Goal: Information Seeking & Learning: Learn about a topic

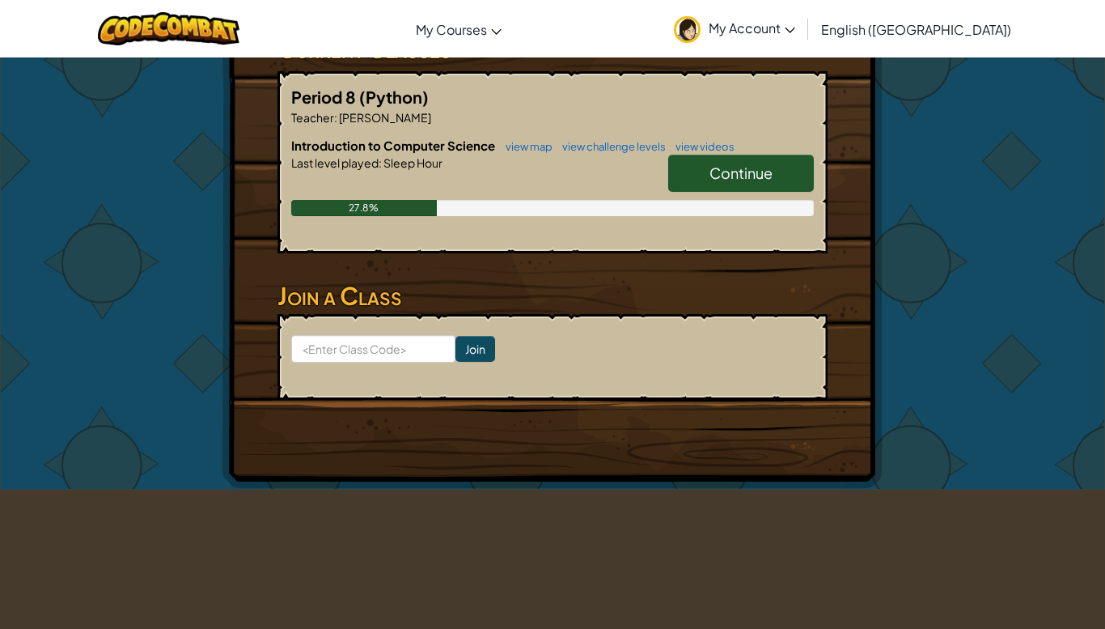
scroll to position [304, 0]
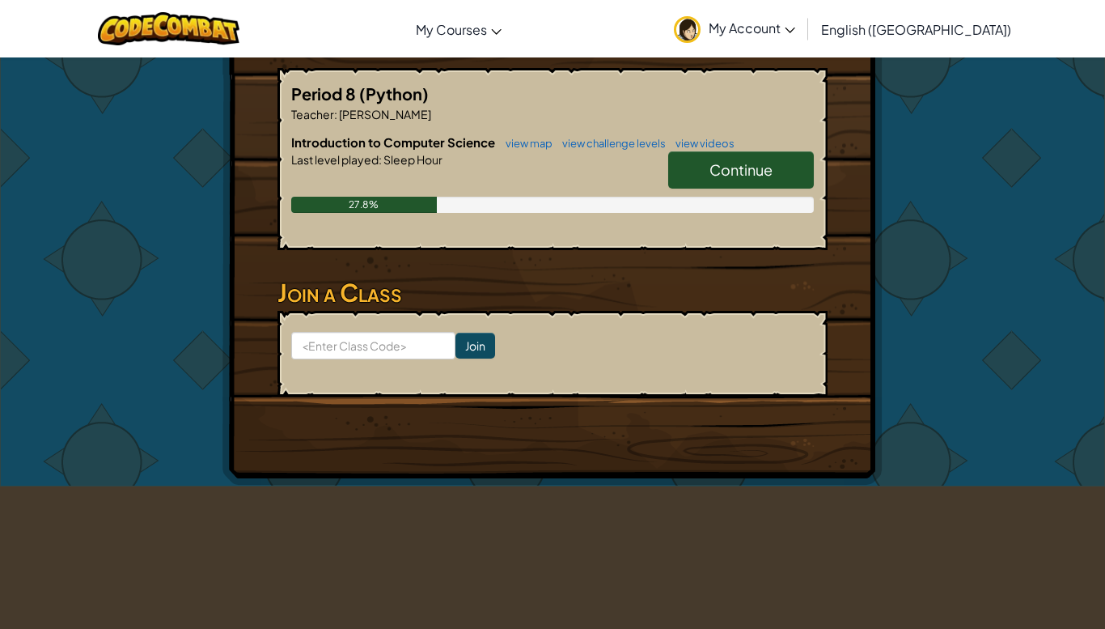
click at [791, 165] on link "Continue" at bounding box center [741, 169] width 146 height 37
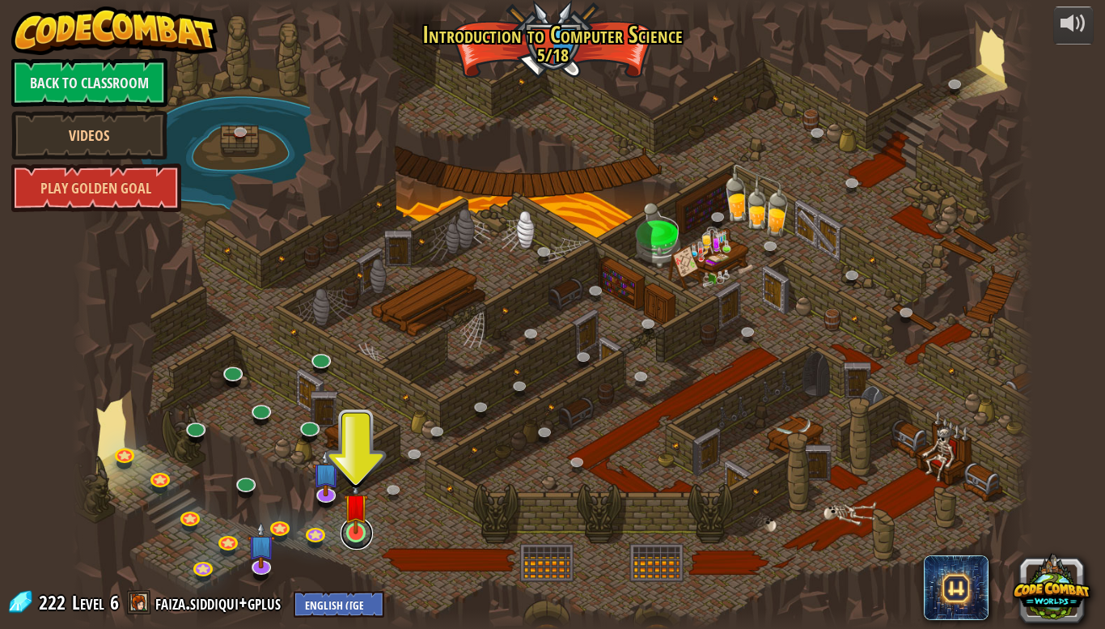
click at [348, 543] on link at bounding box center [357, 533] width 32 height 32
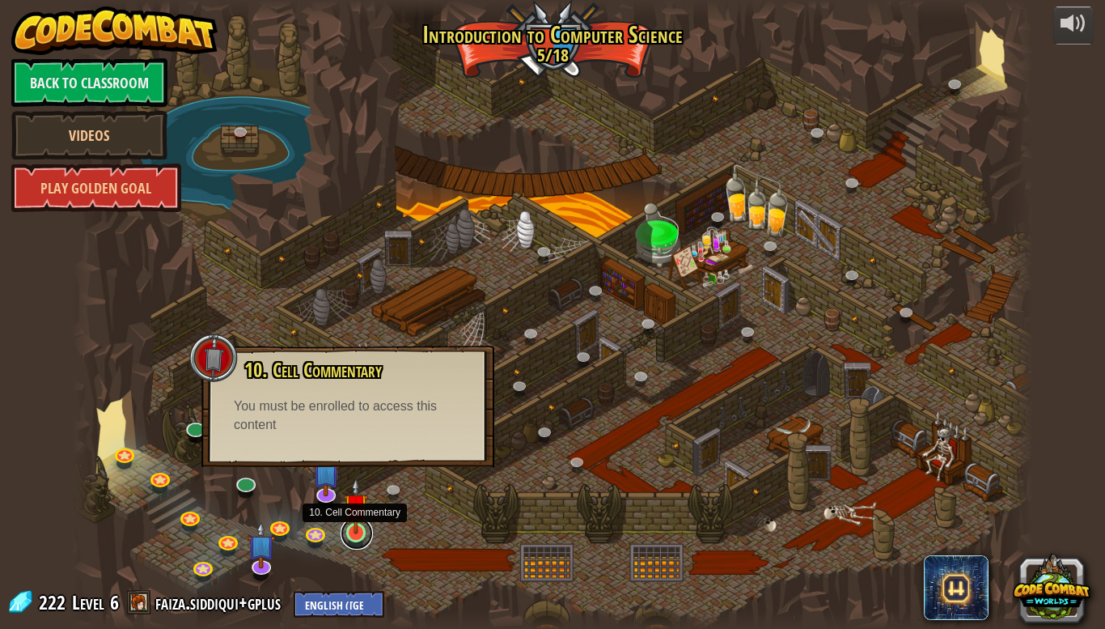
click at [363, 541] on link at bounding box center [357, 533] width 32 height 32
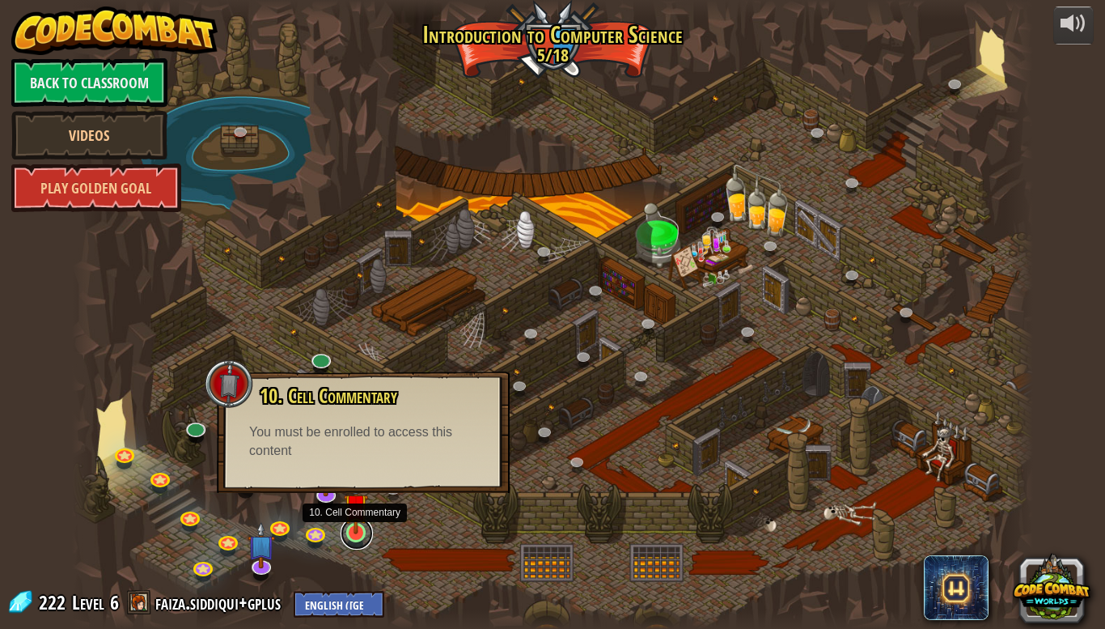
click at [362, 541] on link at bounding box center [357, 533] width 32 height 32
click at [361, 543] on link at bounding box center [357, 533] width 32 height 32
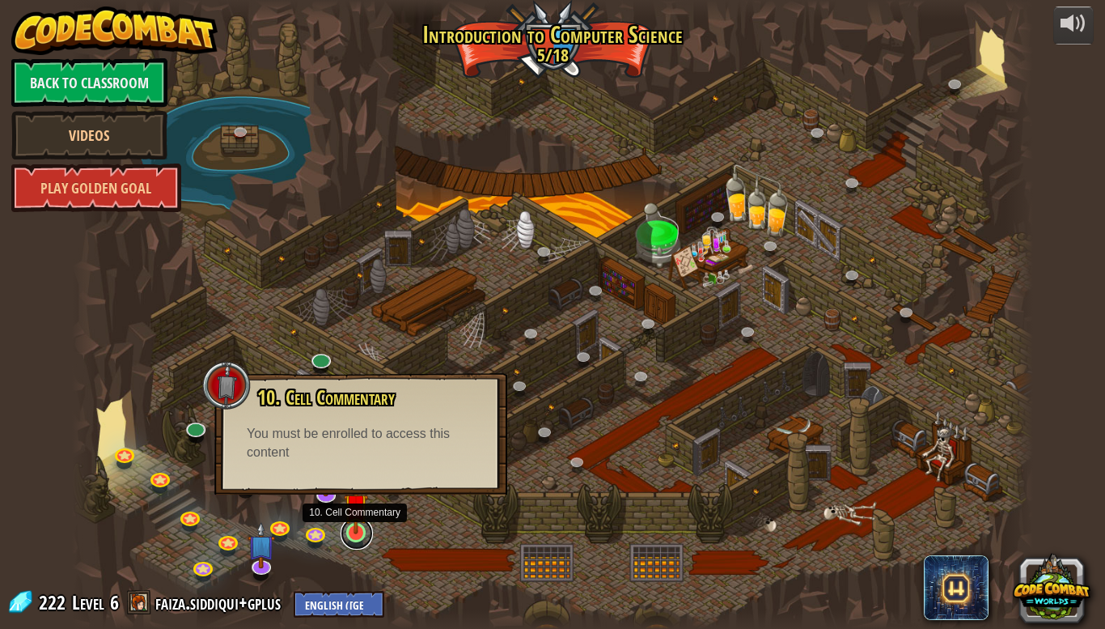
click at [359, 544] on link at bounding box center [357, 533] width 32 height 32
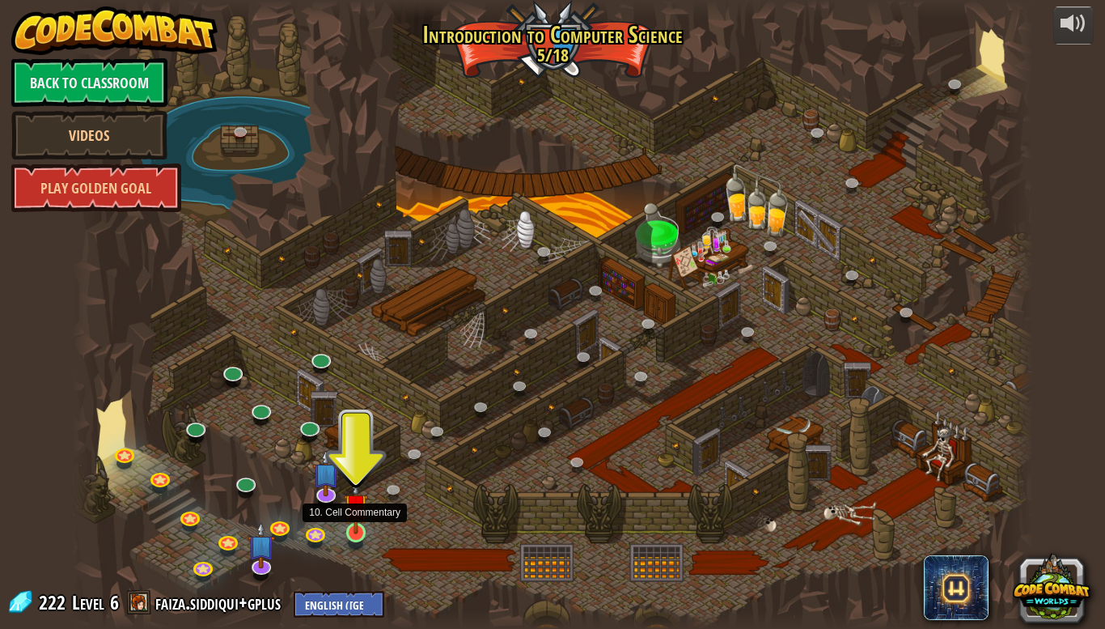
click at [353, 528] on img at bounding box center [356, 505] width 24 height 56
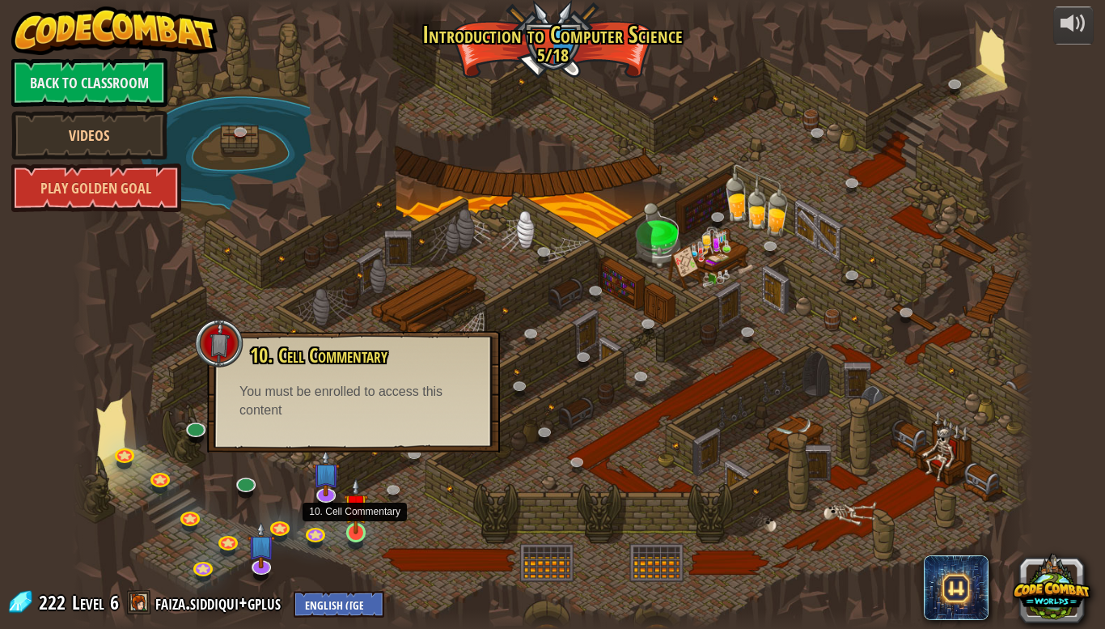
click at [353, 524] on img at bounding box center [356, 505] width 24 height 56
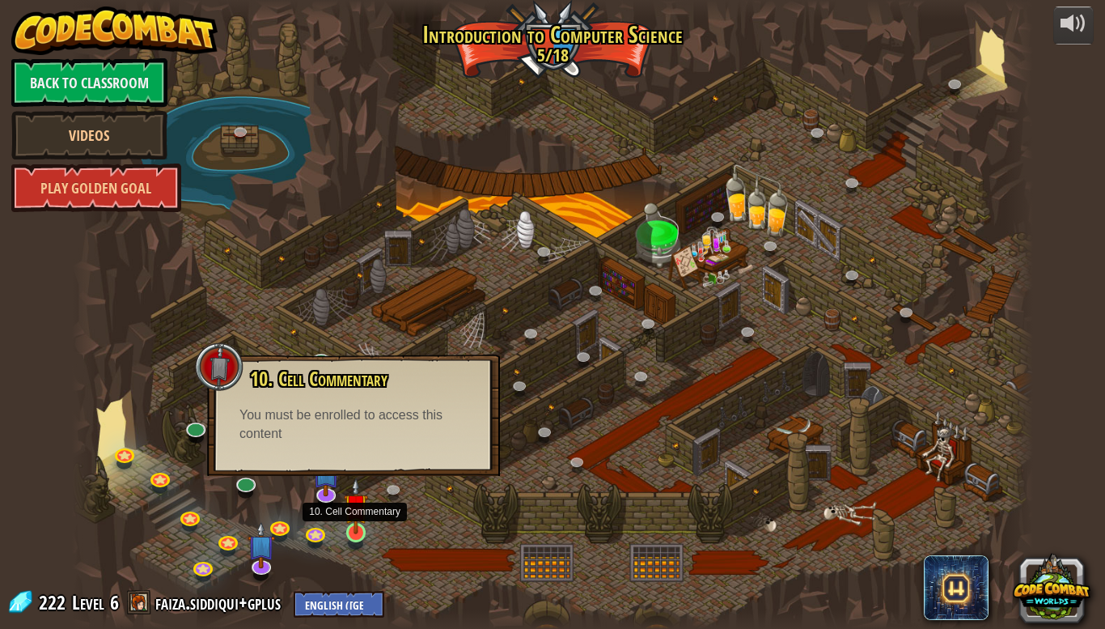
click at [353, 524] on img at bounding box center [356, 505] width 24 height 56
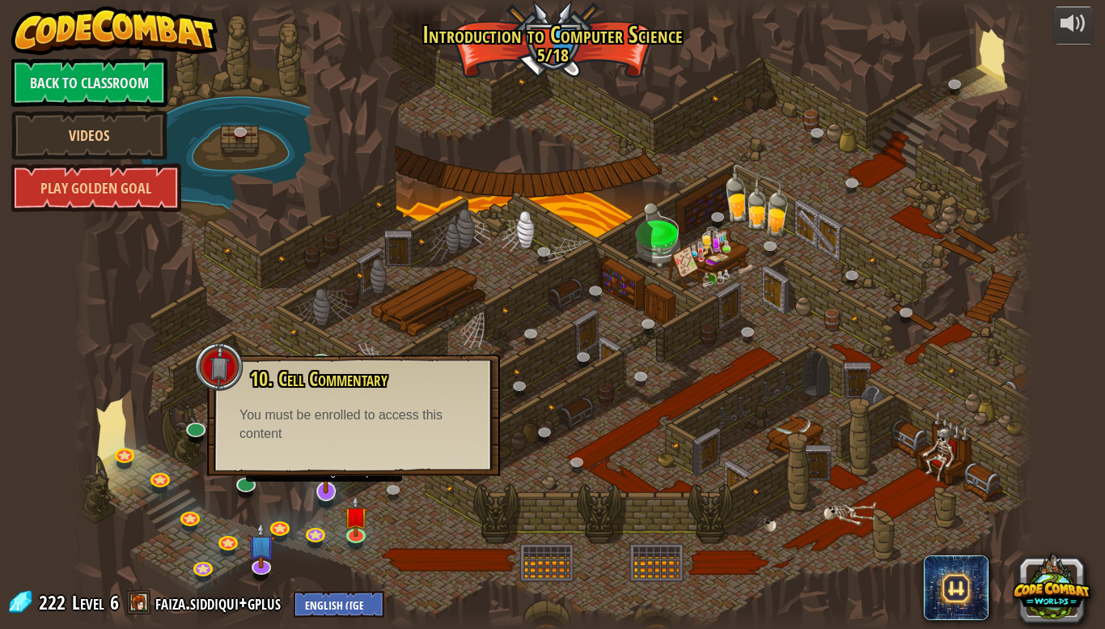
click at [331, 491] on img at bounding box center [326, 462] width 28 height 62
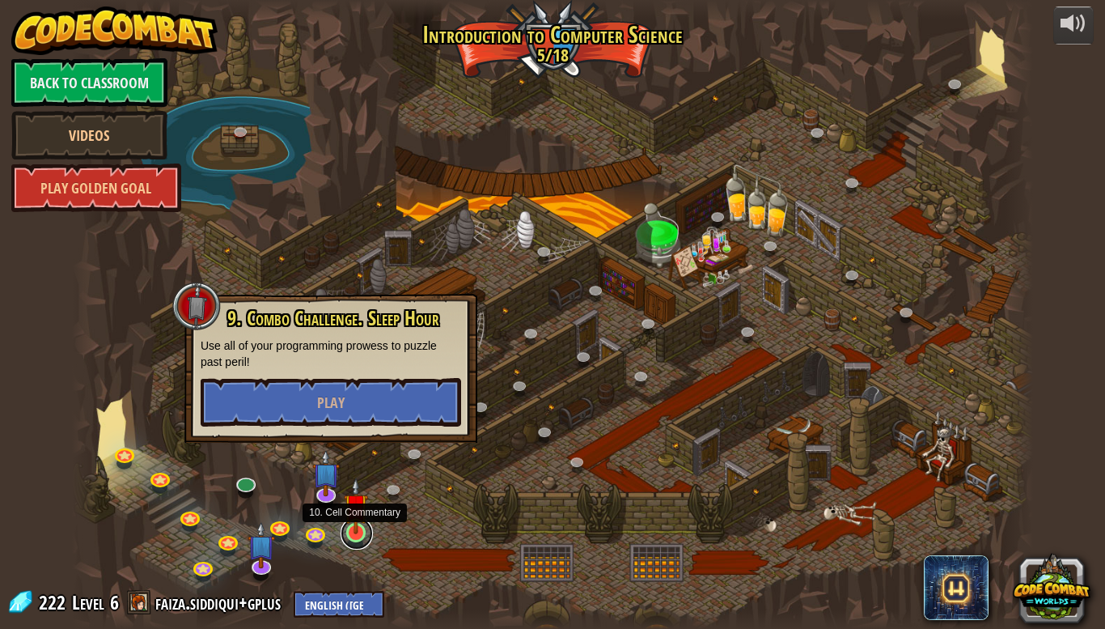
click at [353, 535] on link at bounding box center [357, 533] width 32 height 32
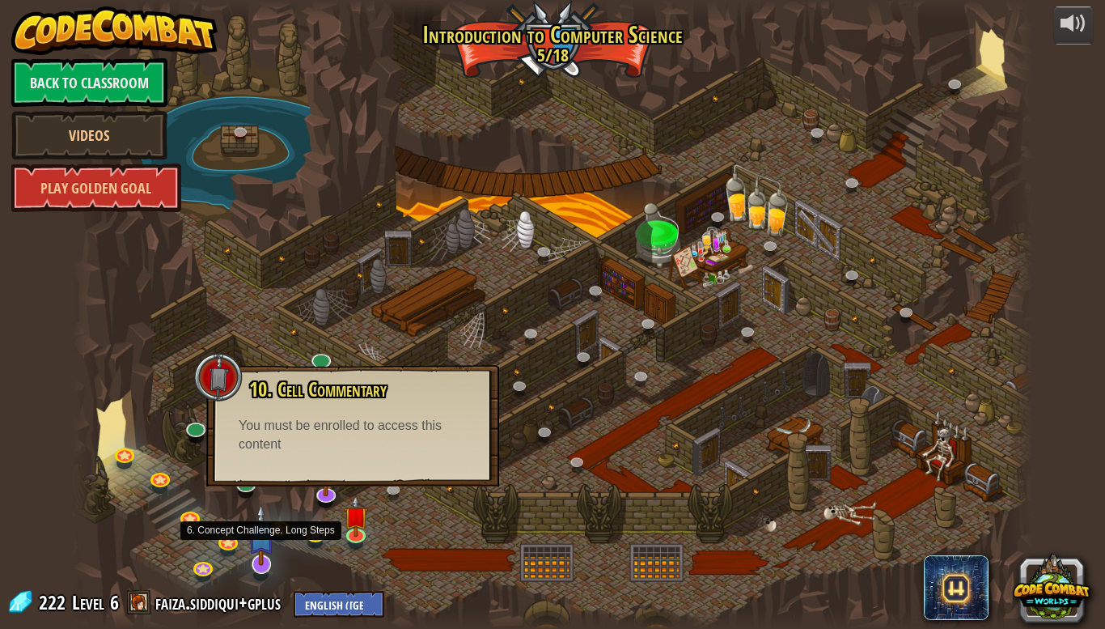
click at [256, 560] on img at bounding box center [262, 534] width 28 height 62
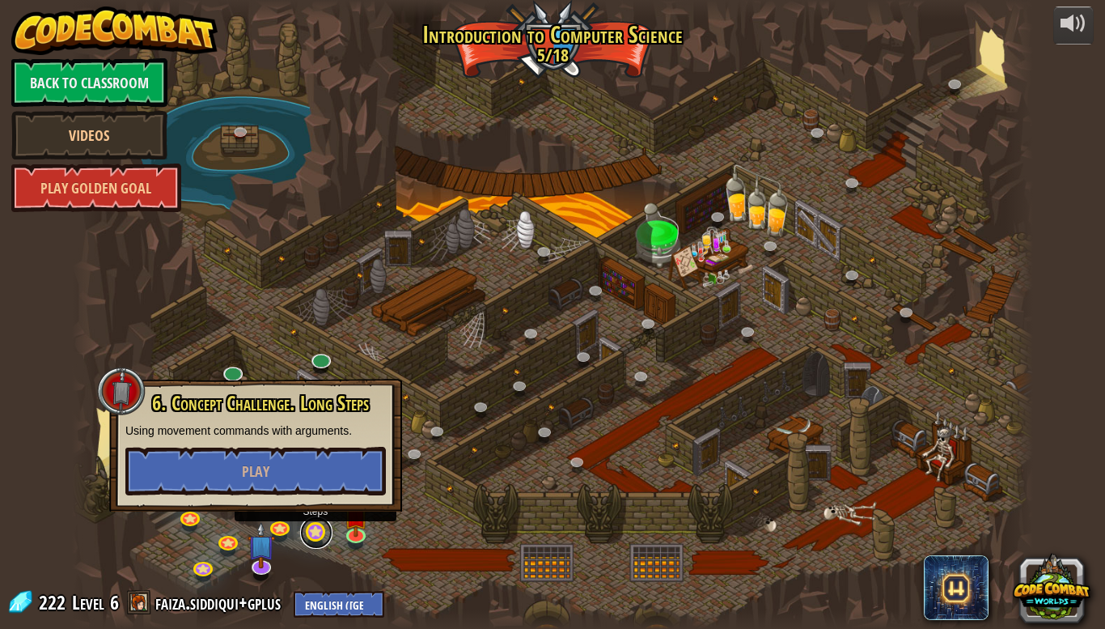
click at [304, 539] on link at bounding box center [316, 532] width 32 height 32
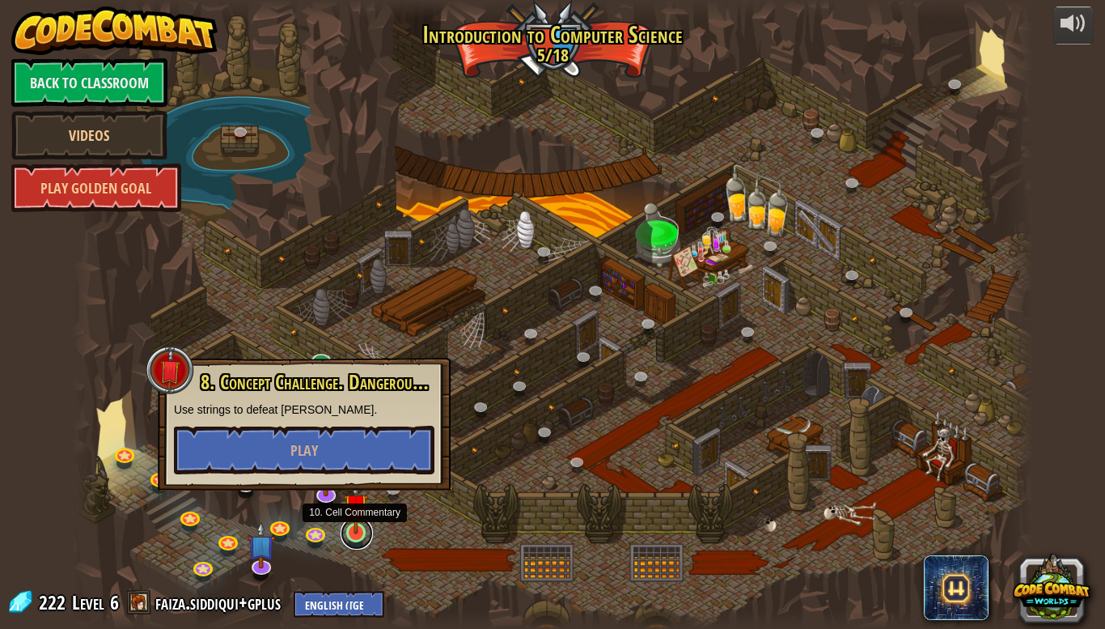
click at [341, 529] on link at bounding box center [357, 533] width 32 height 32
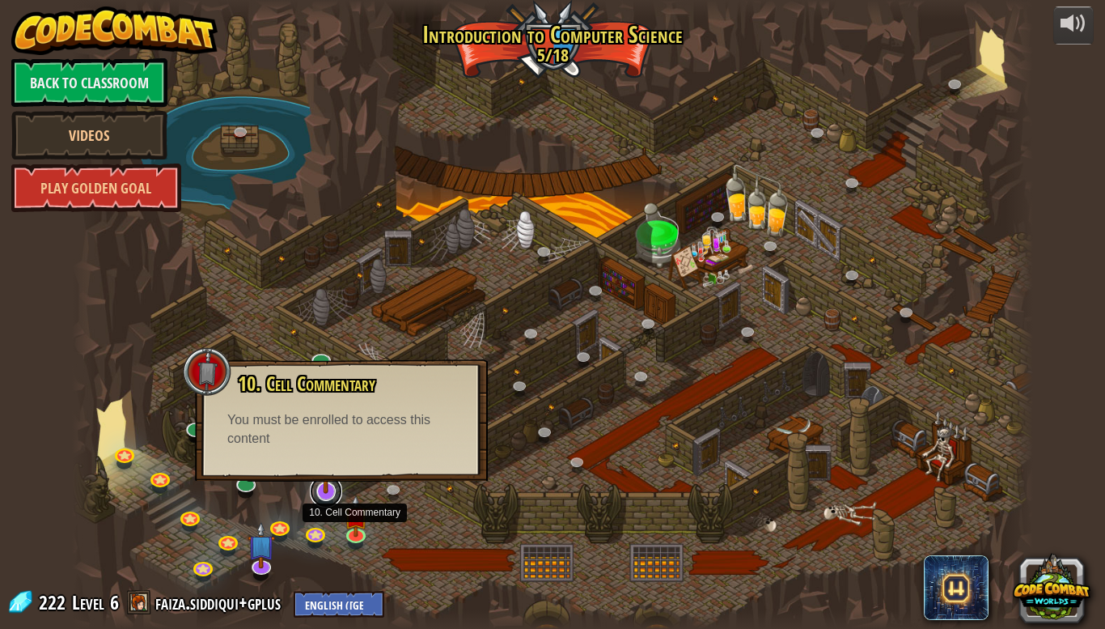
click at [328, 494] on link at bounding box center [326, 491] width 32 height 32
